Goal: Check status: Check status

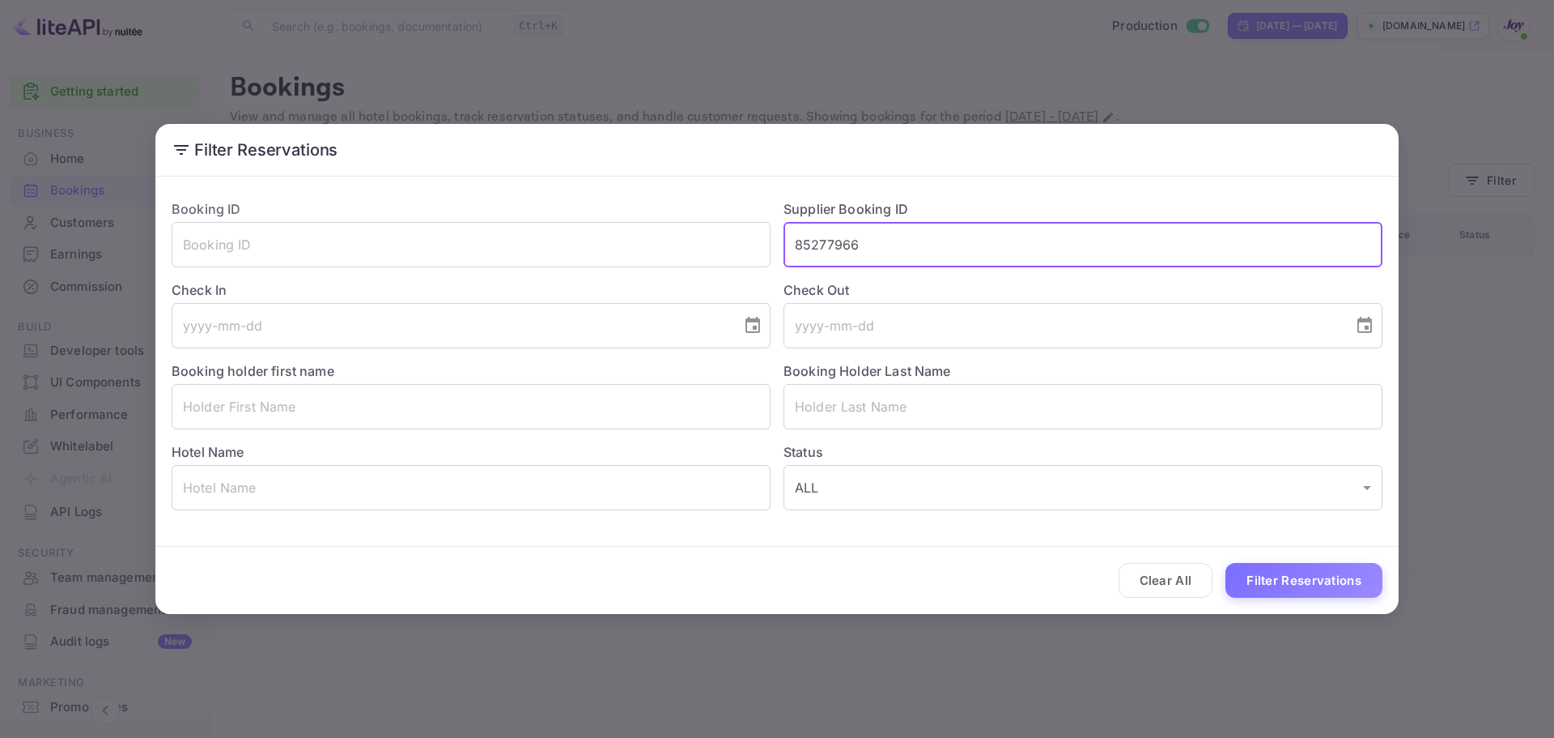
click at [1171, 581] on button "Clear All" at bounding box center [1166, 580] width 95 height 35
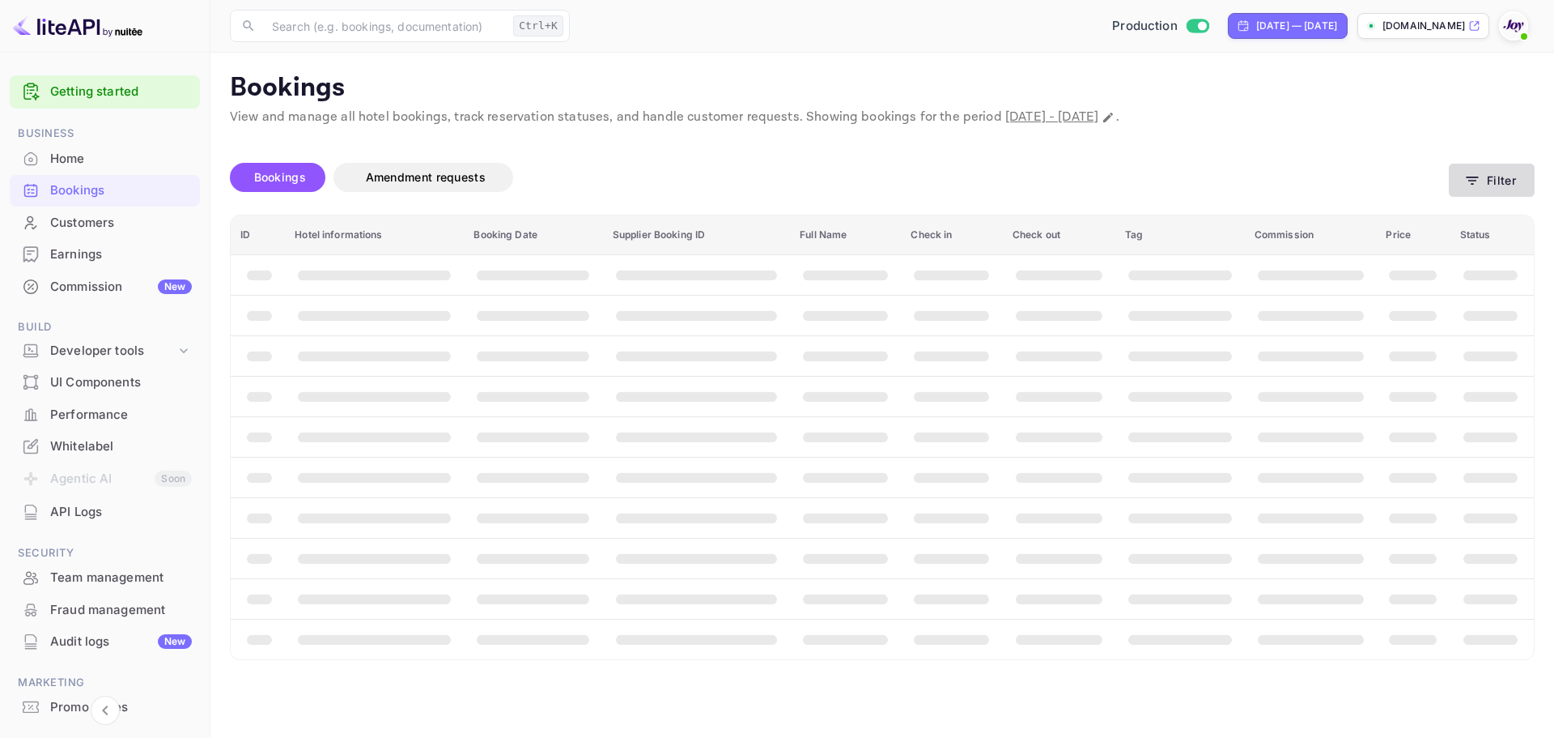
click at [1492, 181] on button "Filter" at bounding box center [1492, 180] width 86 height 33
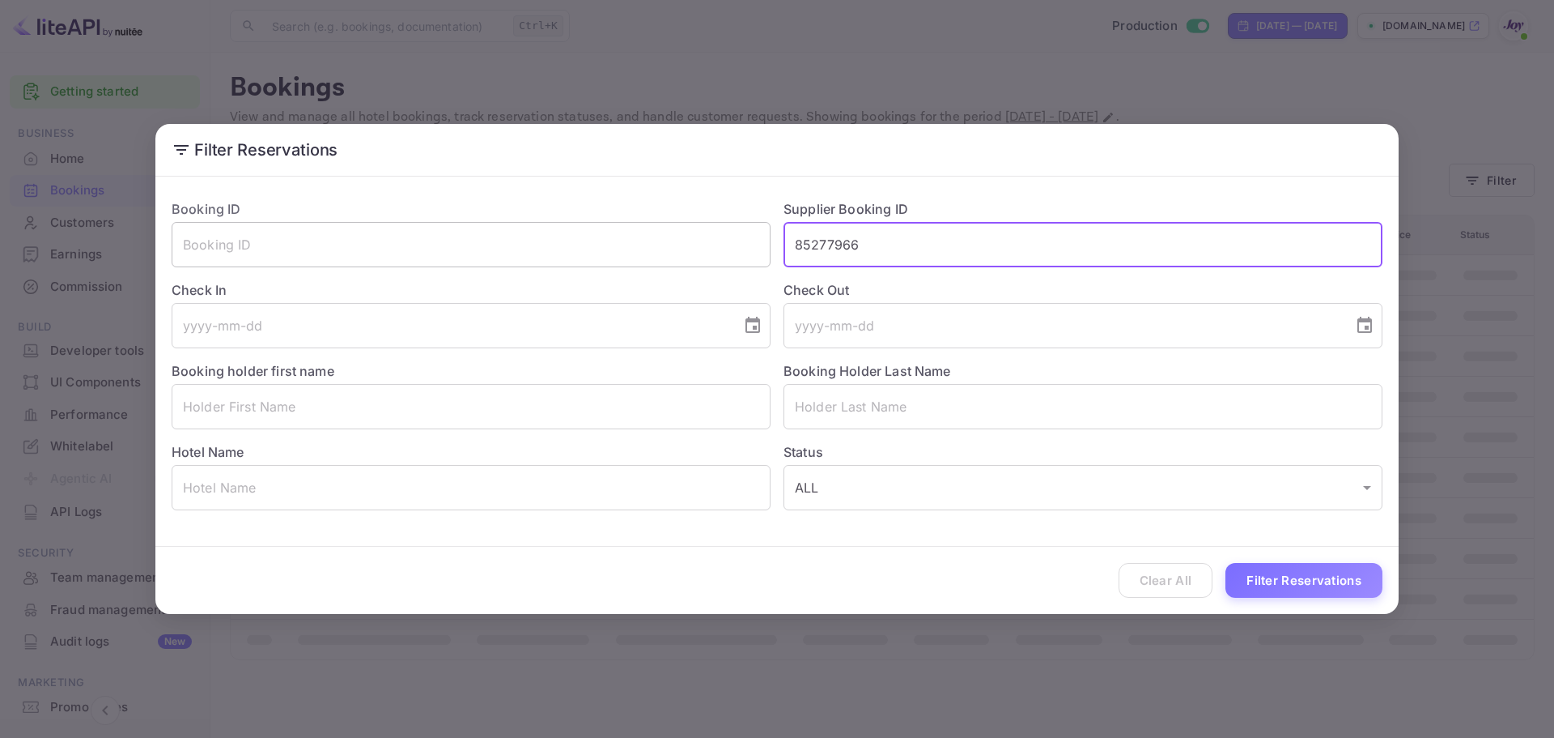
drag, startPoint x: 916, startPoint y: 256, endPoint x: 763, endPoint y: 241, distance: 153.7
click at [763, 241] on div "Booking ID ​ Supplier Booking ID 85277966 ​ Check In ​ Check Out ​ Booking hold…" at bounding box center [771, 348] width 1224 height 324
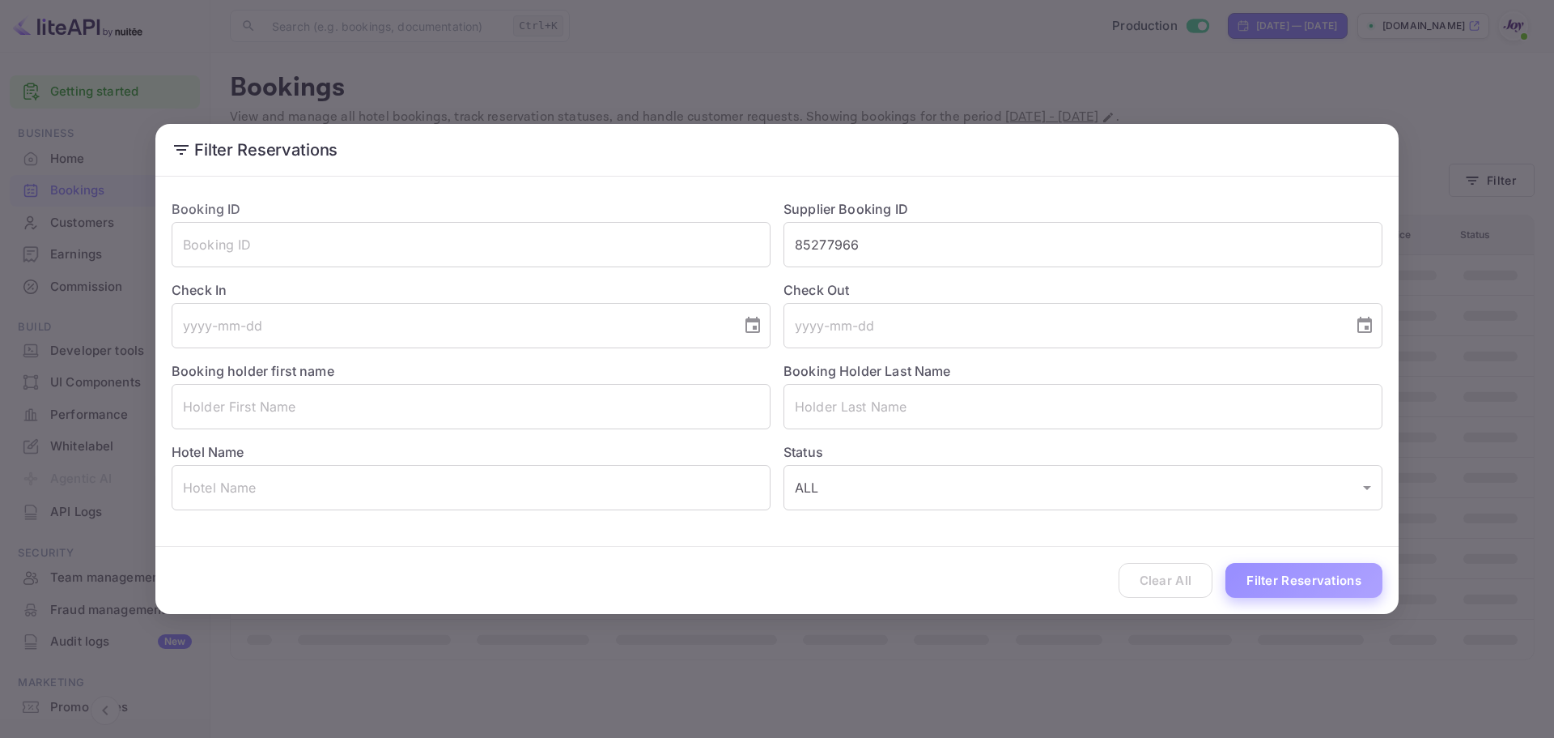
click at [1308, 593] on button "Filter Reservations" at bounding box center [1304, 580] width 157 height 35
click at [565, 83] on div "Filter Reservations Booking ID ​ Supplier Booking ID 85277966 ​ Check In ​ Chec…" at bounding box center [777, 369] width 1554 height 738
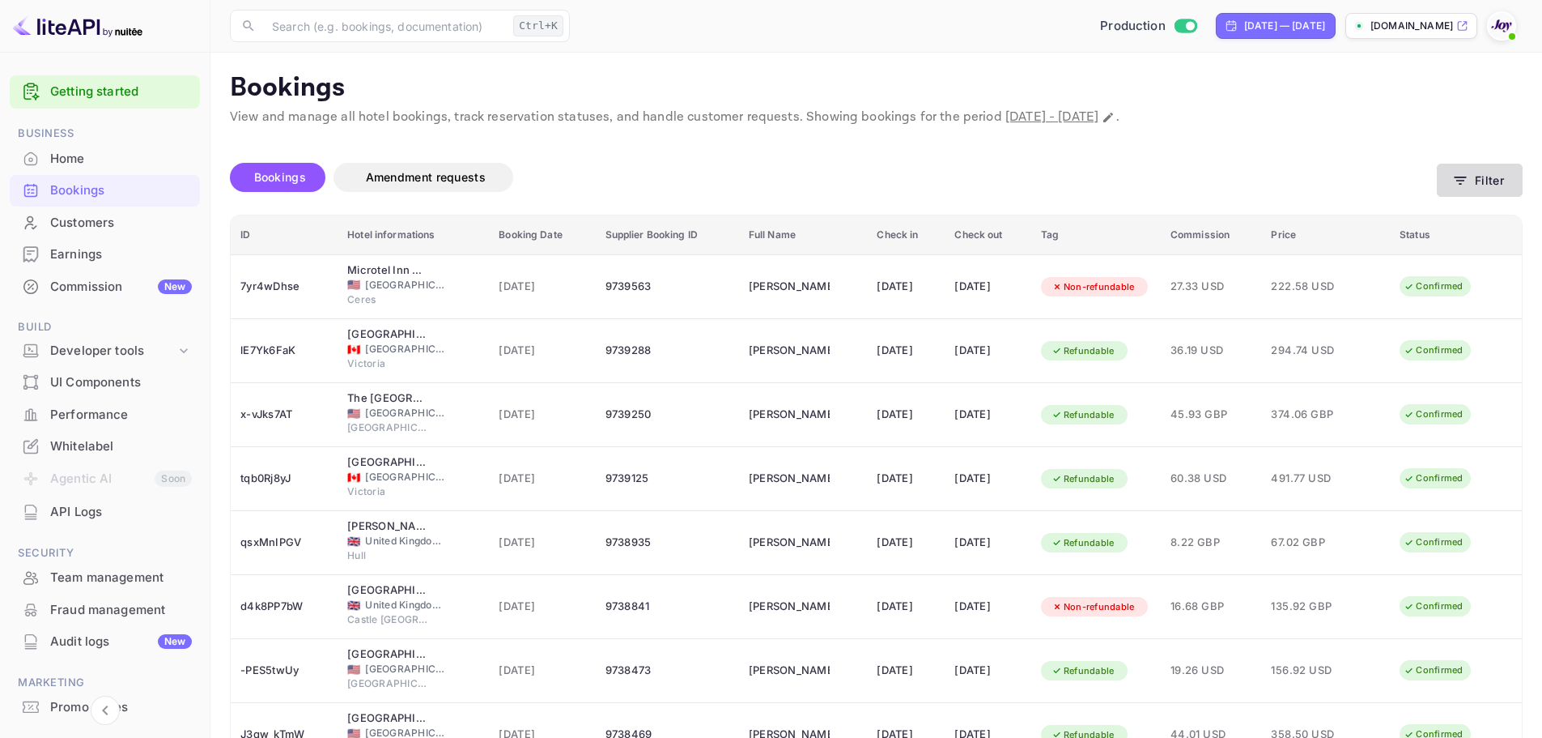
click at [1501, 179] on button "Filter" at bounding box center [1480, 180] width 86 height 33
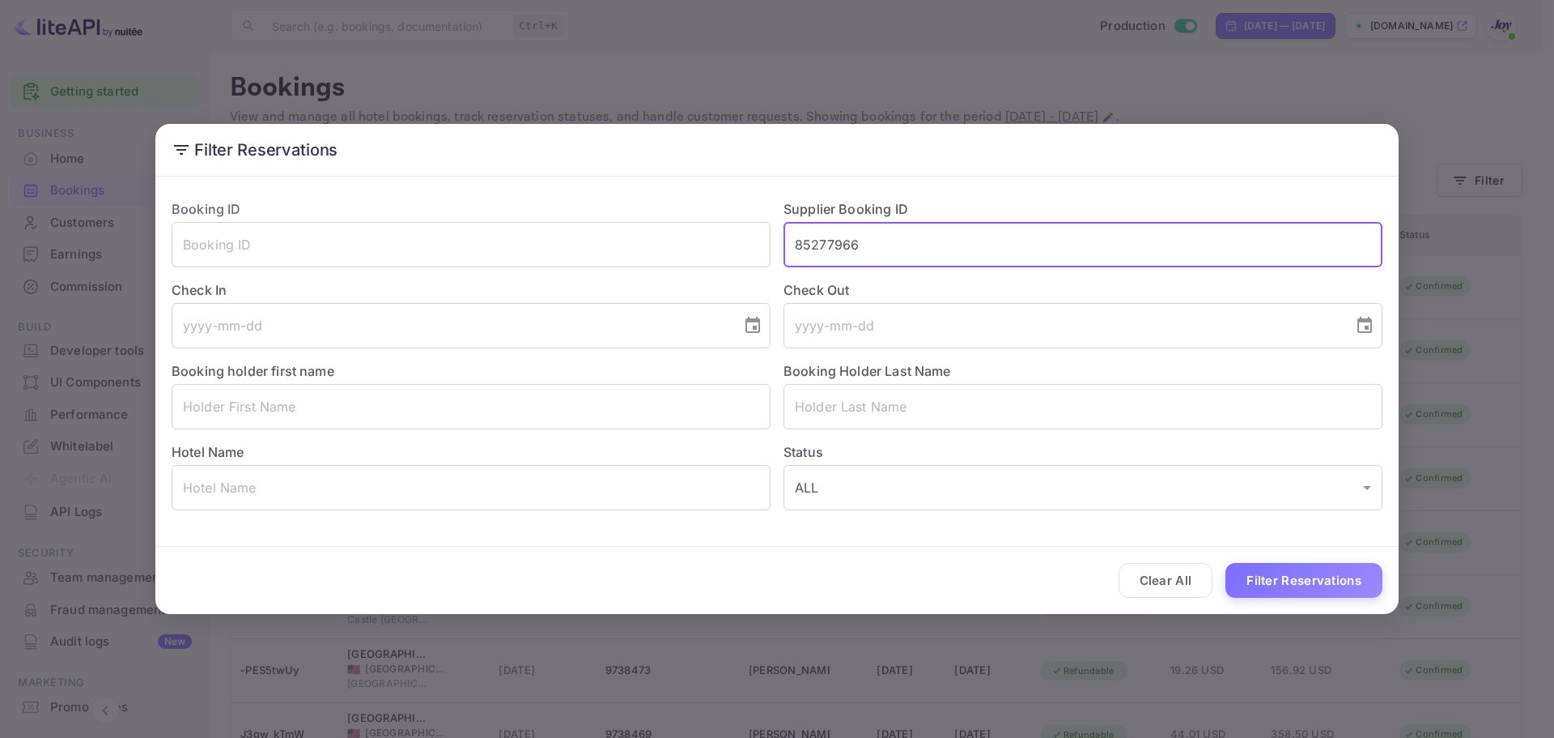
drag, startPoint x: 899, startPoint y: 242, endPoint x: 597, endPoint y: 214, distance: 302.5
click at [597, 214] on div "Booking ID ​ Supplier Booking ID 85277966 ​ Check In ​ Check Out ​ Booking hold…" at bounding box center [771, 348] width 1224 height 324
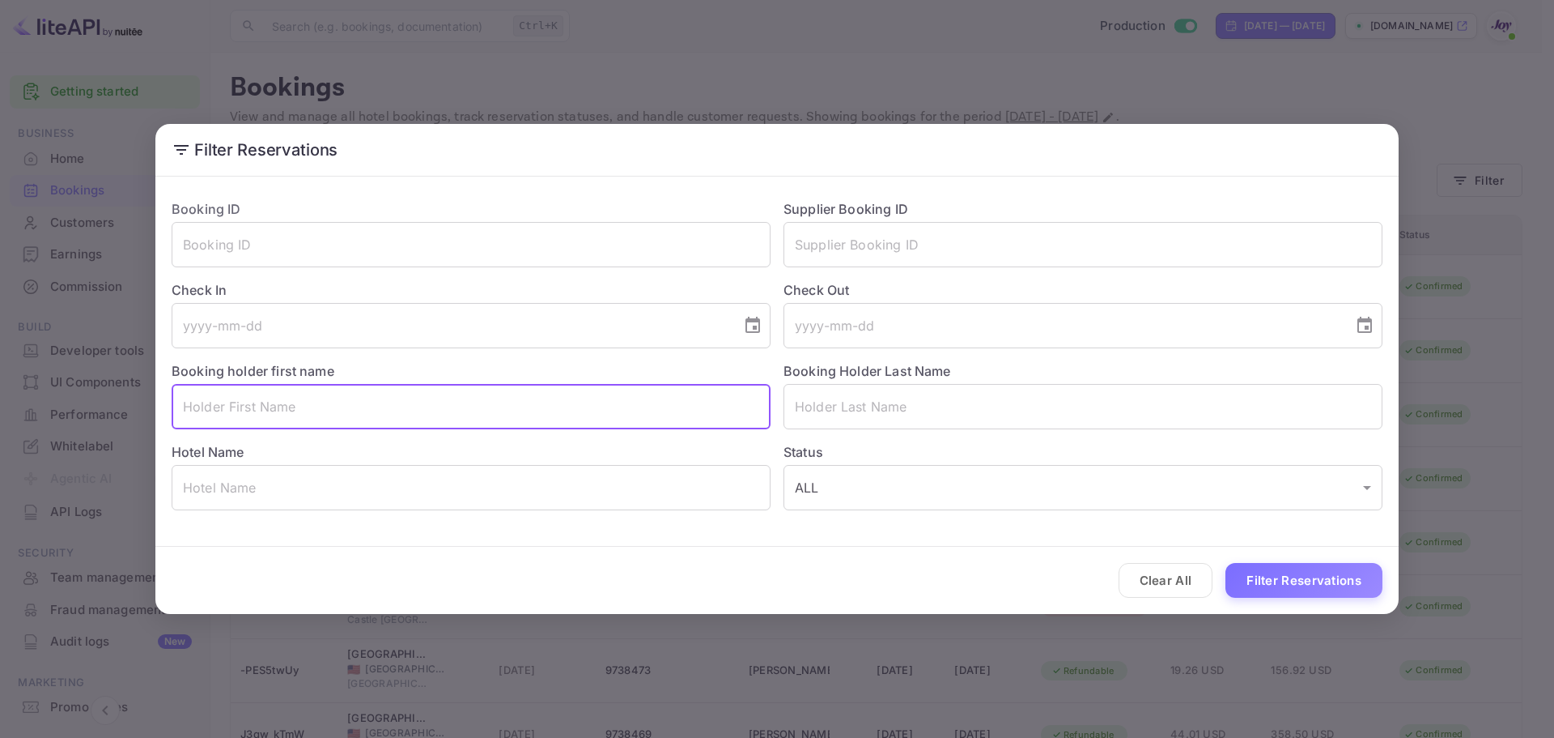
click at [494, 413] on input "text" at bounding box center [471, 406] width 599 height 45
paste input "[PERSON_NAME]"
click at [242, 406] on input "[PERSON_NAME]" at bounding box center [471, 406] width 599 height 45
type input "Caleb"
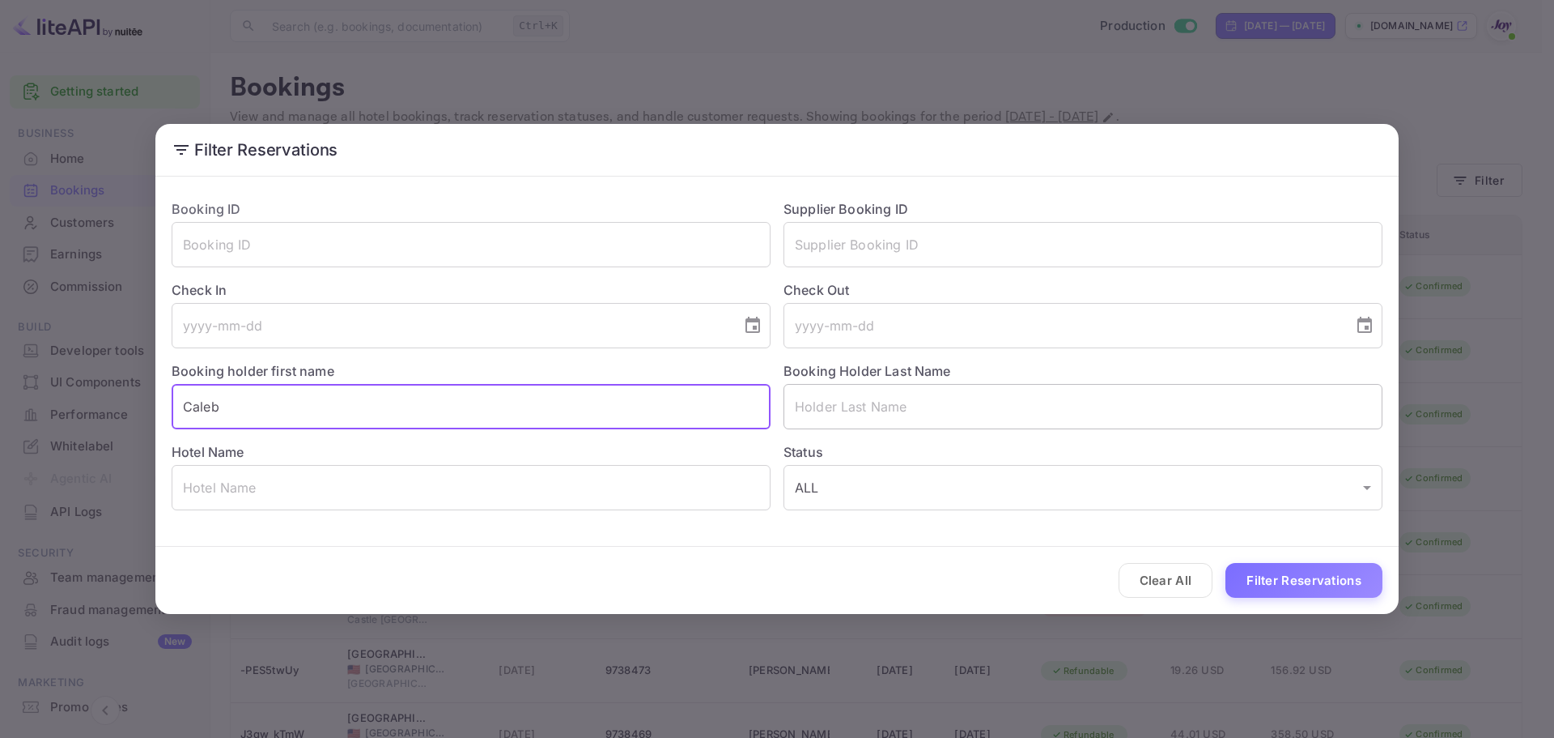
click at [937, 389] on input "text" at bounding box center [1083, 406] width 599 height 45
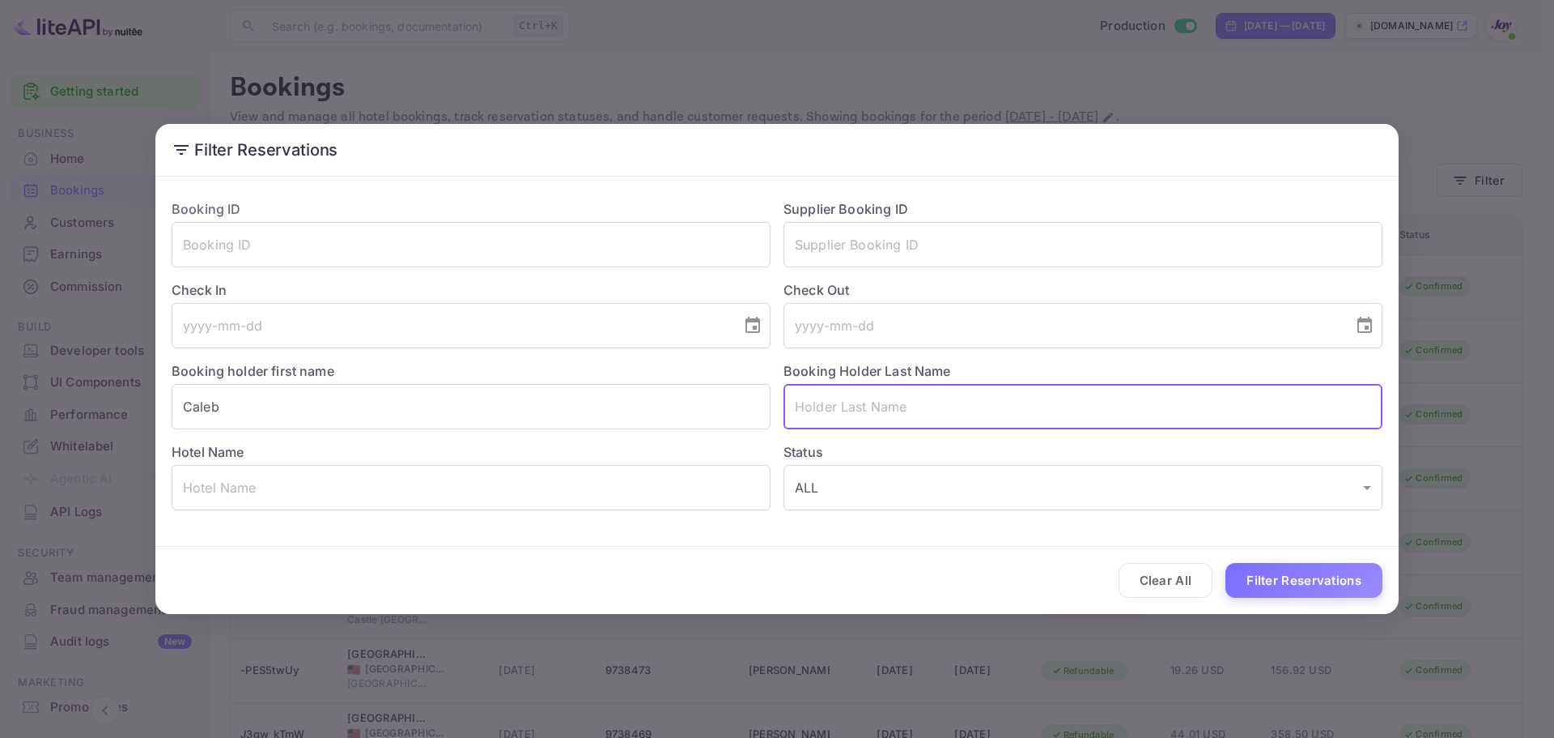
paste input "[PERSON_NAME]"
type input "[PERSON_NAME]"
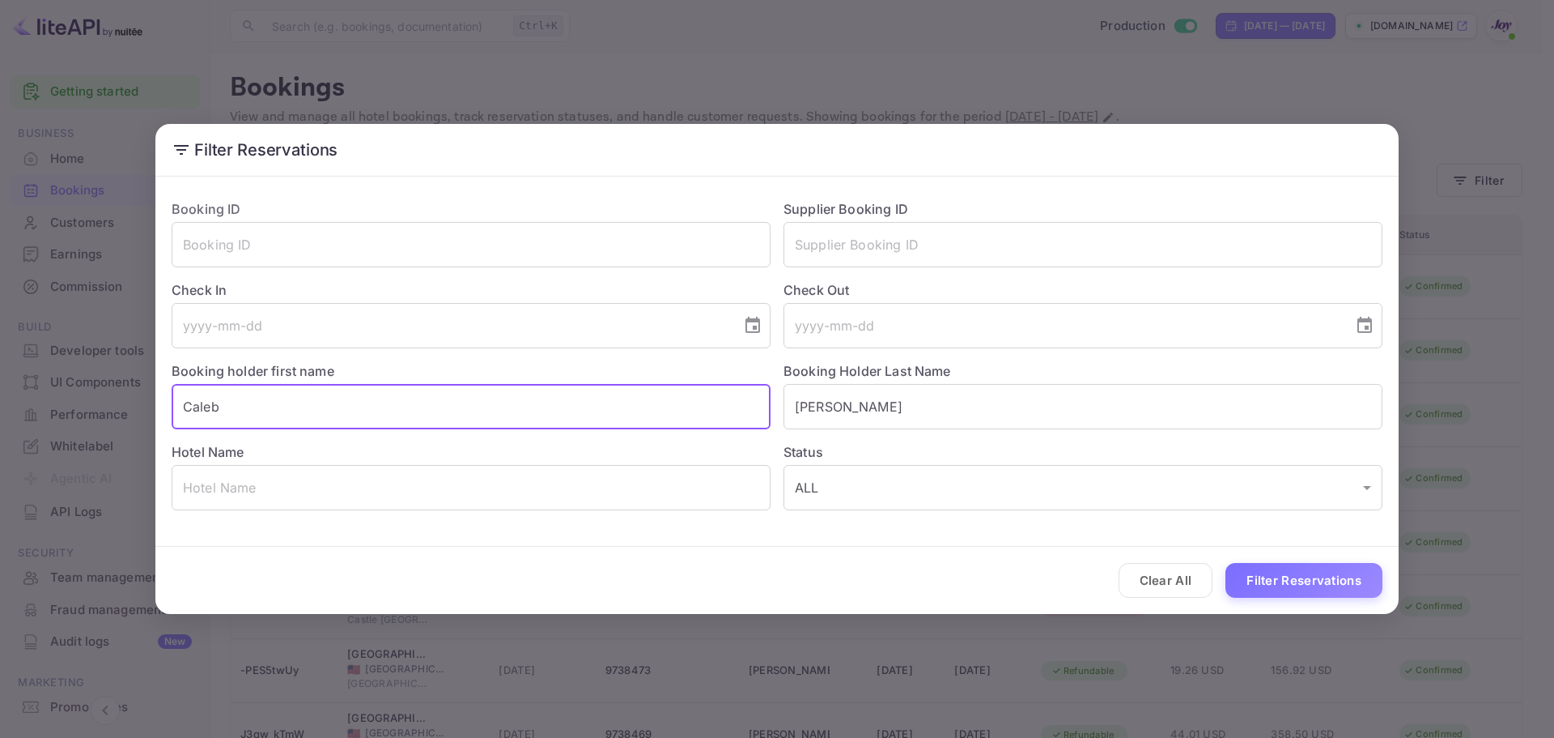
click at [287, 392] on input "Caleb" at bounding box center [471, 406] width 599 height 45
type input "Caleb"
click at [1253, 585] on button "Filter Reservations" at bounding box center [1304, 580] width 157 height 35
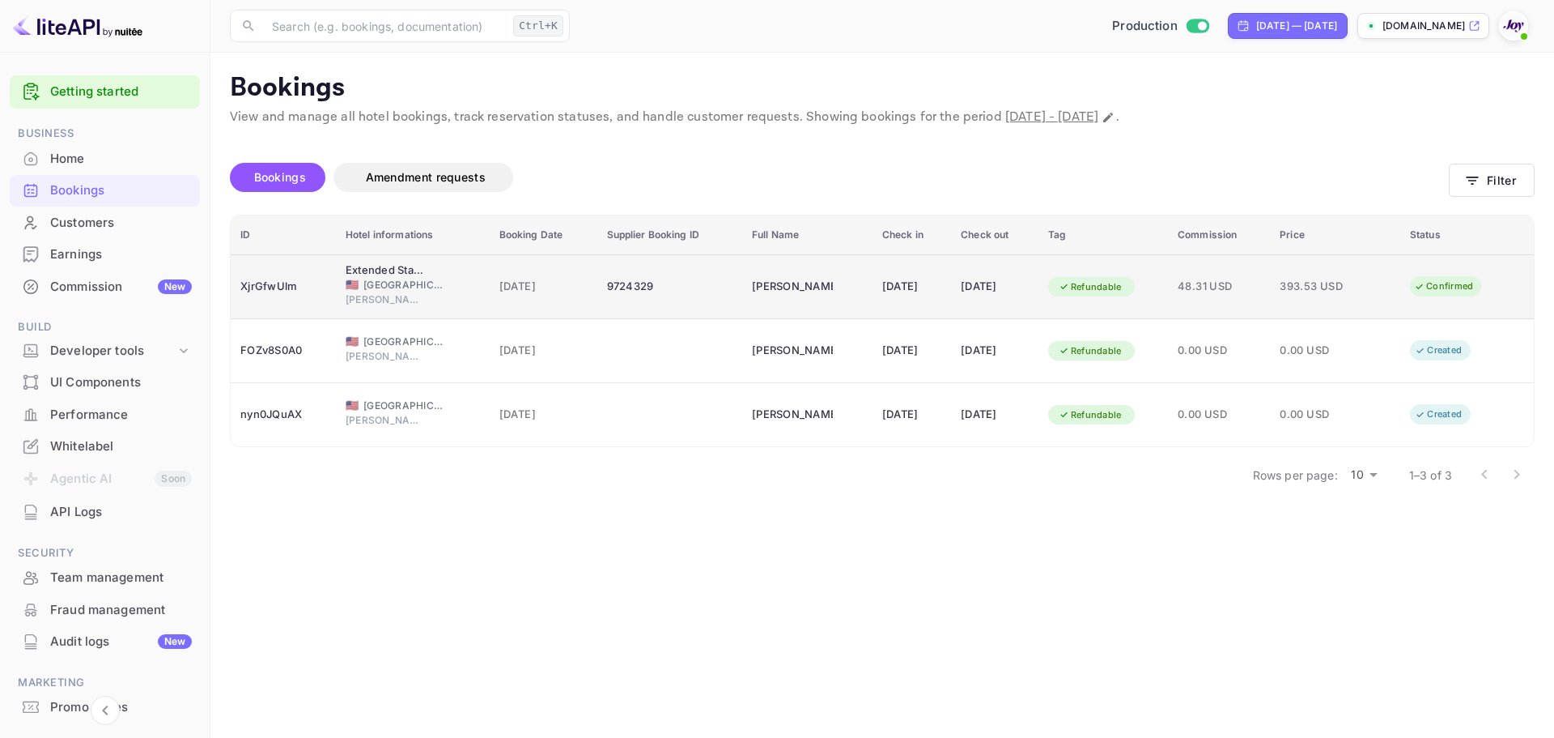
click at [637, 312] on td "9724329" at bounding box center [670, 286] width 146 height 65
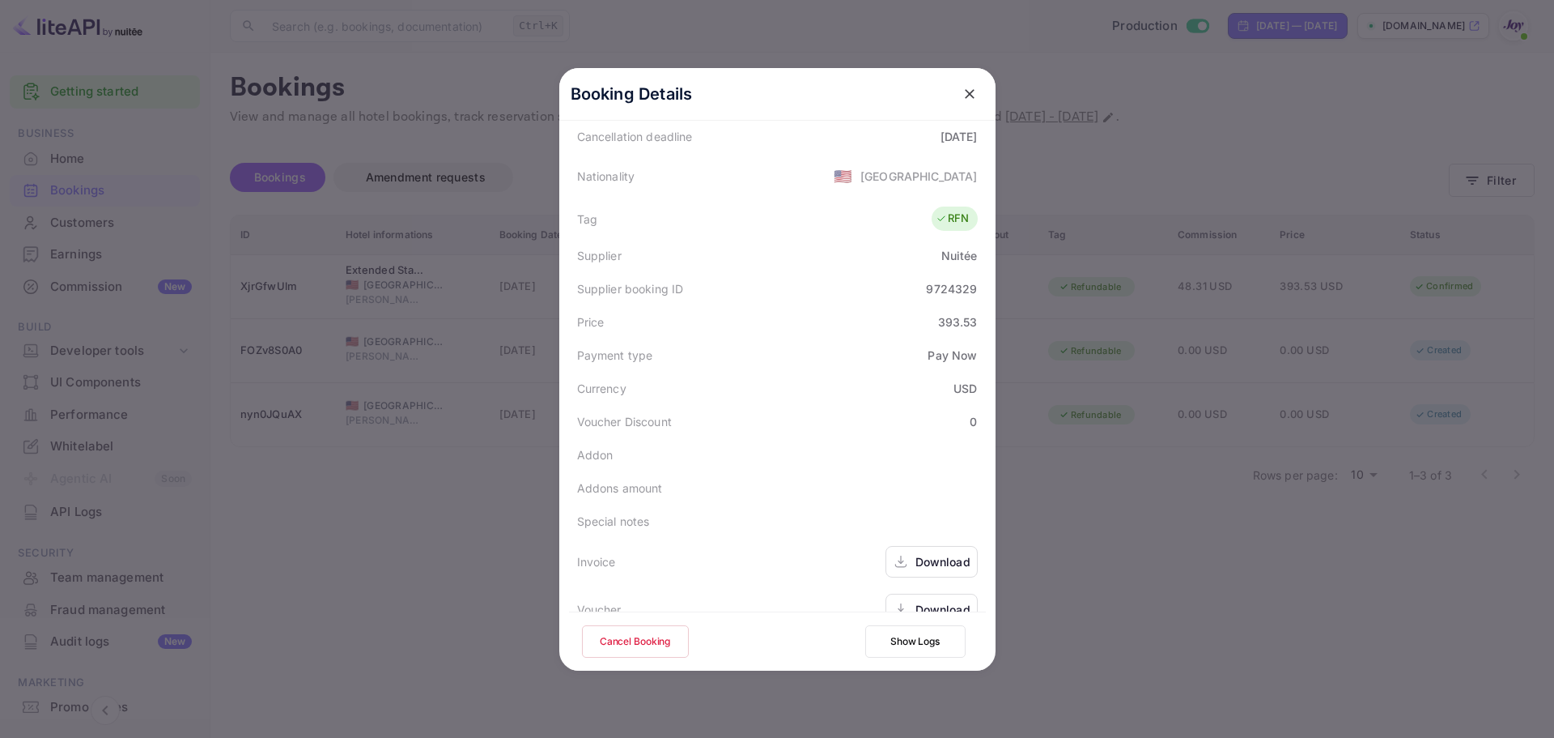
scroll to position [393, 0]
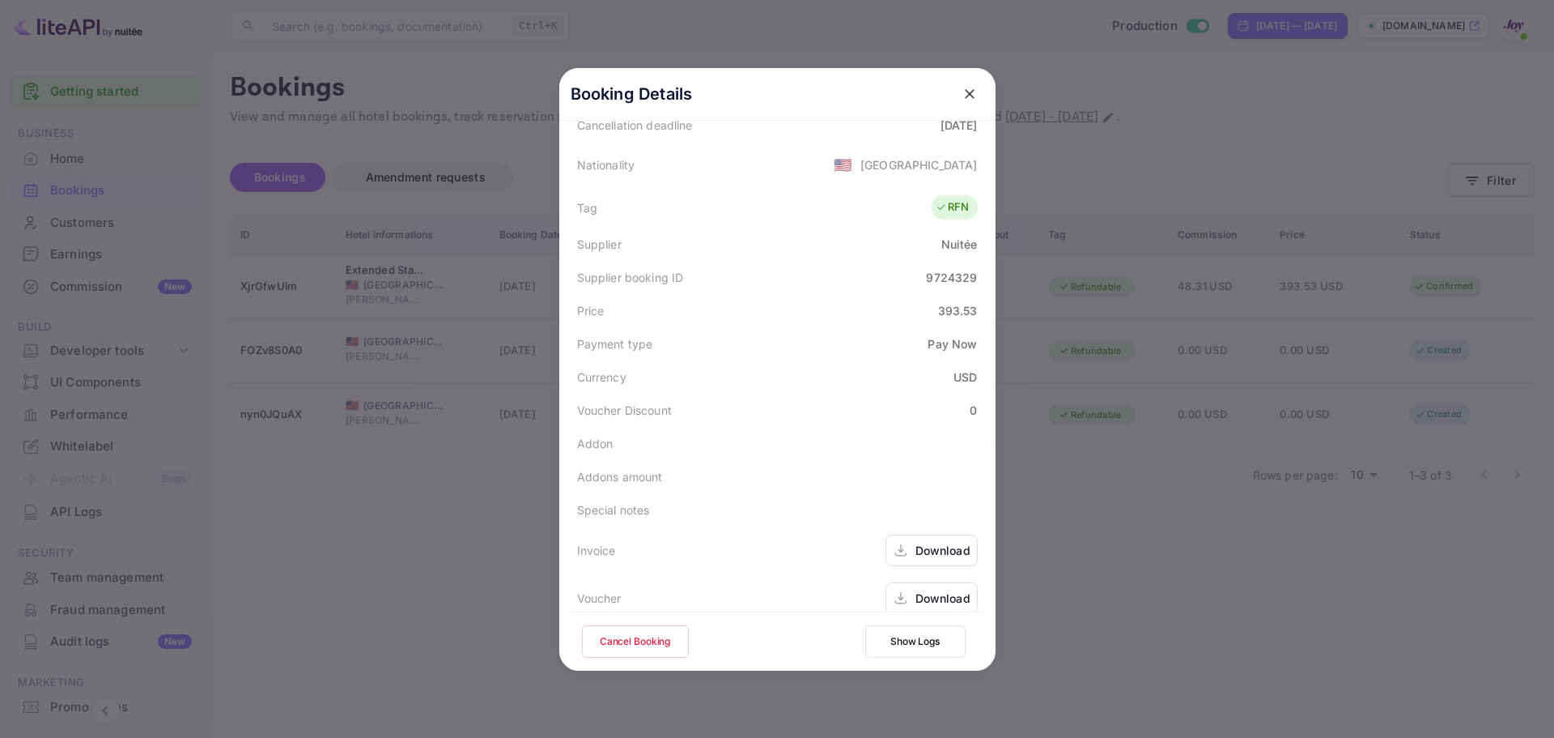
click at [933, 542] on div "Download" at bounding box center [943, 550] width 55 height 17
click at [916, 589] on div "Download" at bounding box center [943, 597] width 55 height 17
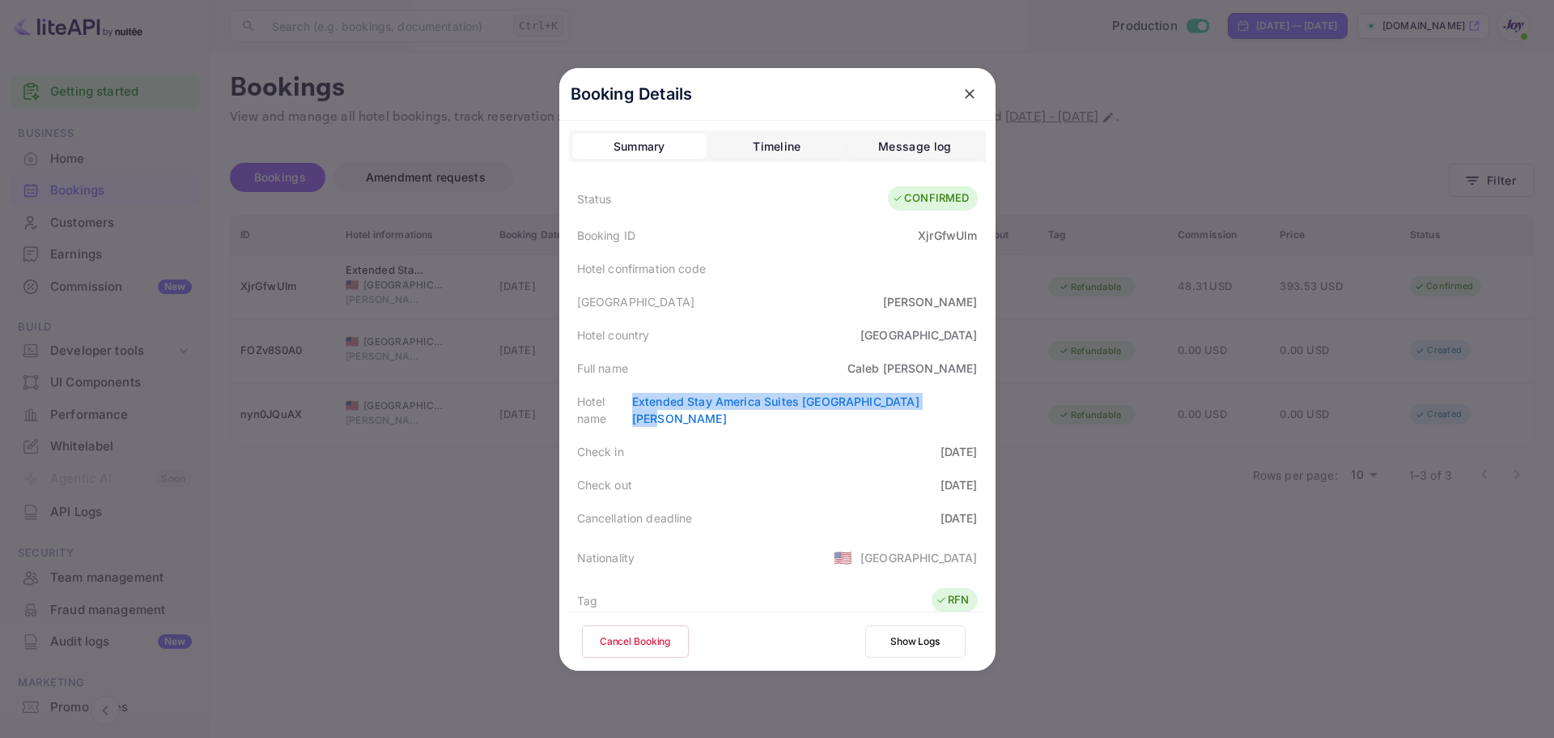
drag, startPoint x: 674, startPoint y: 401, endPoint x: 1000, endPoint y: 408, distance: 325.5
click at [996, 408] on div "Booking Details Summary Timeline Message log Status CONFIRMED Booking ID XjrGfw…" at bounding box center [777, 369] width 436 height 602
copy link "Extended Stay America Suites [GEOGRAPHIC_DATA][PERSON_NAME]"
drag, startPoint x: 401, startPoint y: 466, endPoint x: 432, endPoint y: 431, distance: 47.0
click at [412, 463] on div at bounding box center [777, 369] width 1554 height 738
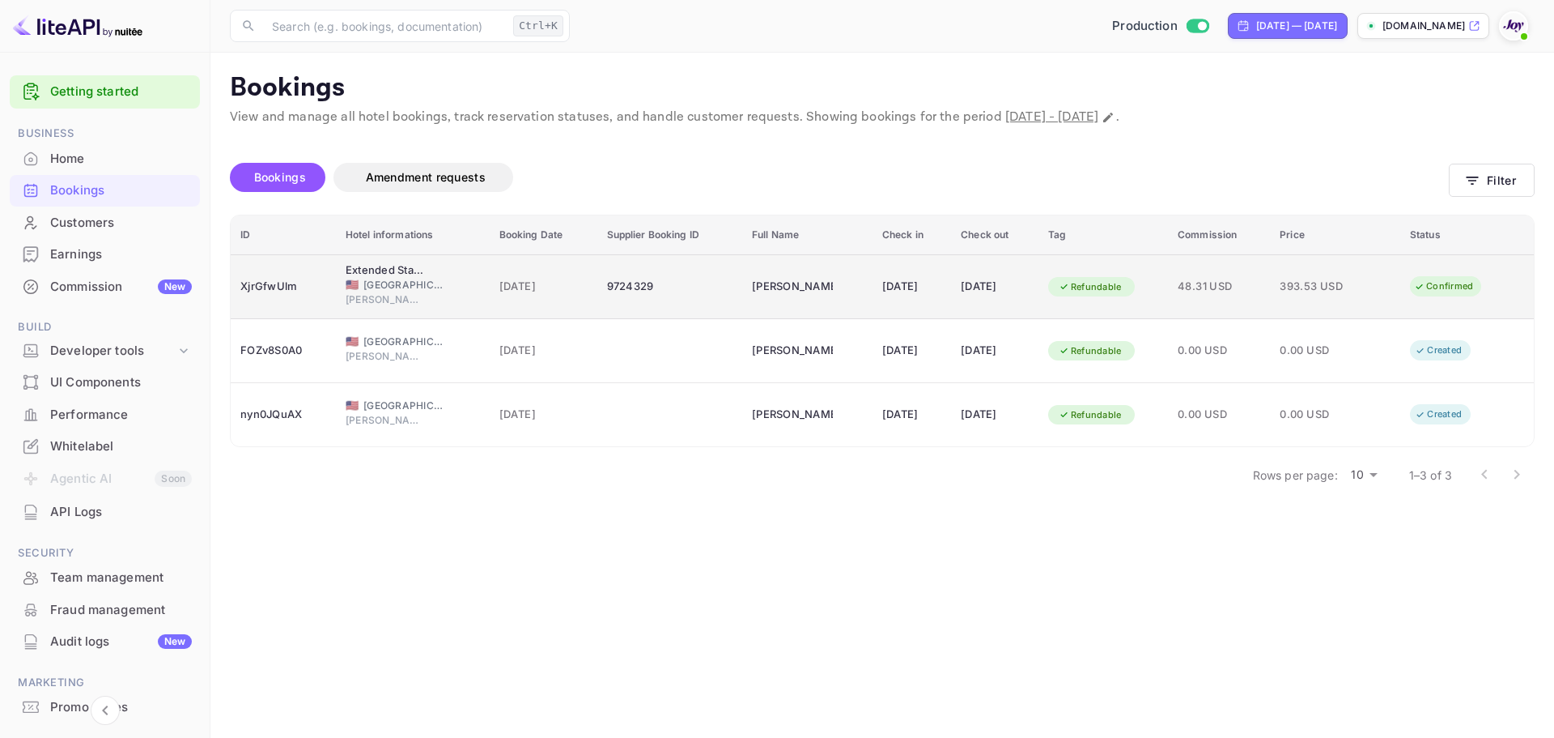
click at [691, 302] on td "9724329" at bounding box center [670, 286] width 146 height 65
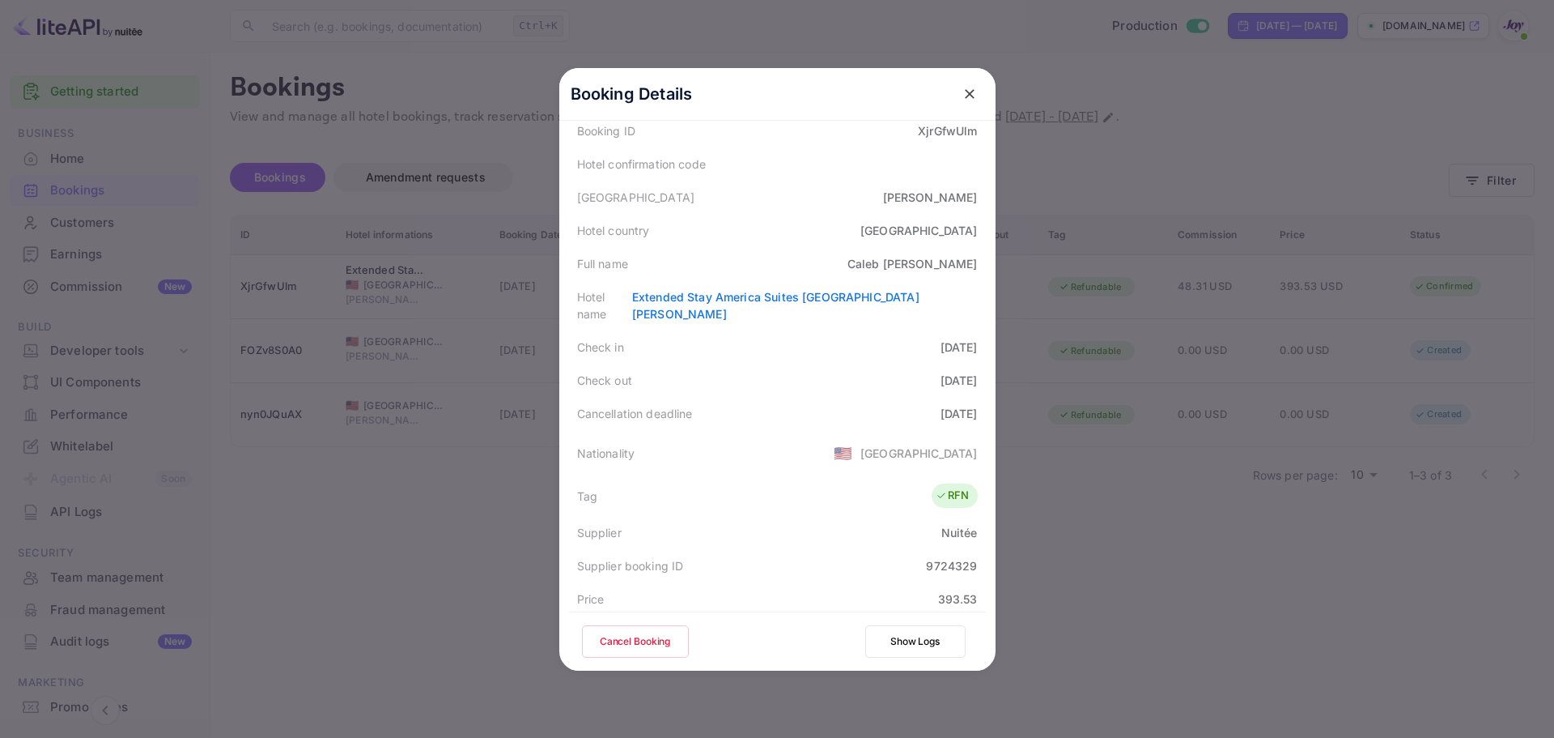
scroll to position [393, 0]
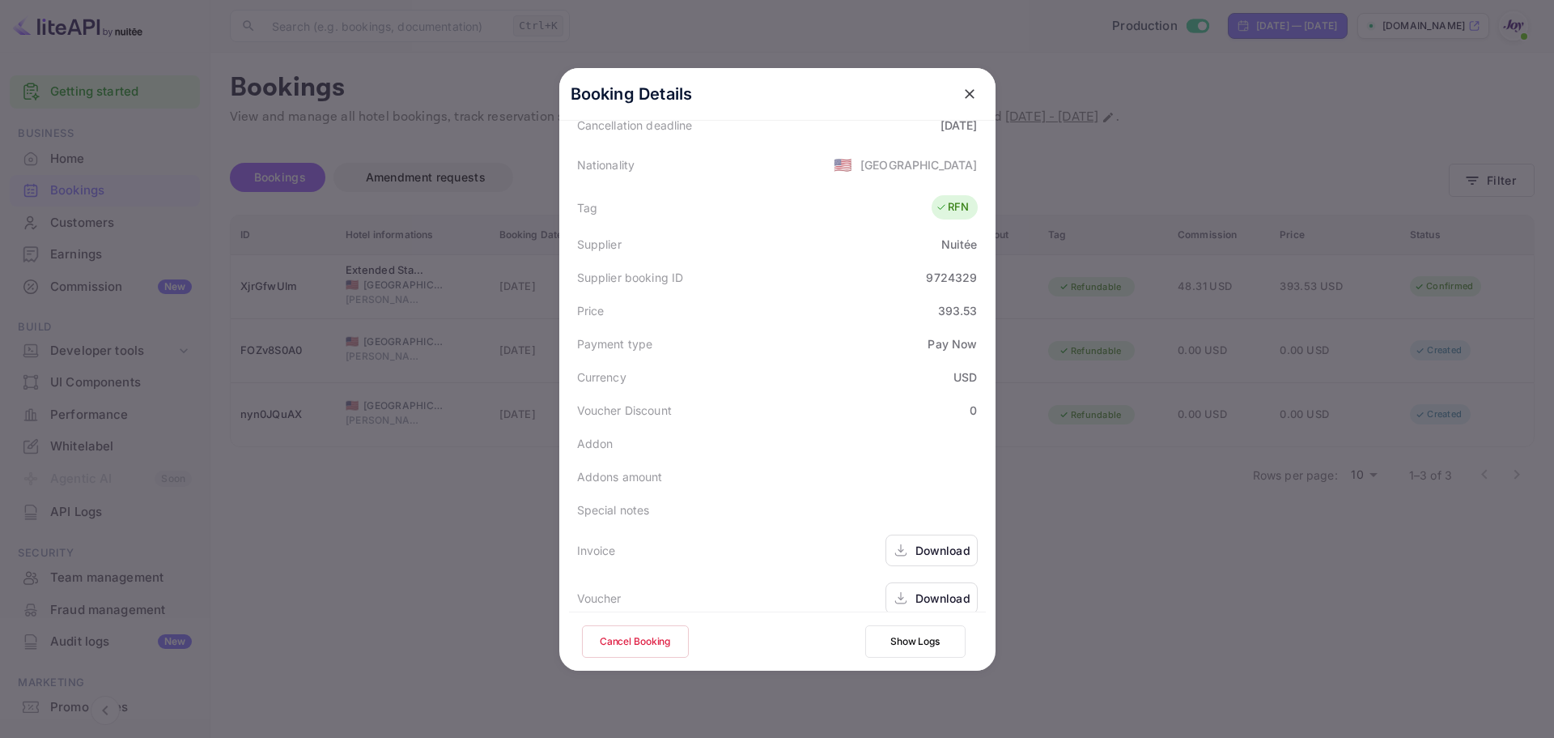
click at [942, 269] on div "9724329" at bounding box center [951, 277] width 51 height 17
copy div "9724329"
